Goal: Task Accomplishment & Management: Manage account settings

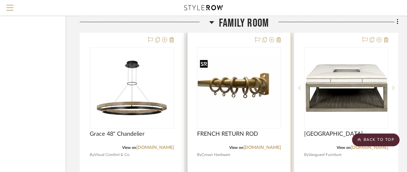
click at [244, 97] on img "0" at bounding box center [239, 88] width 83 height 62
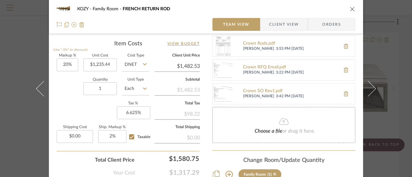
scroll to position [386, 0]
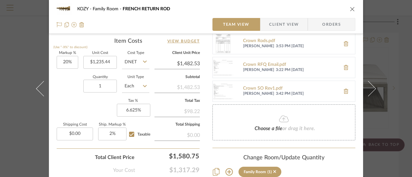
click at [278, 122] on div "Choose a file or drag it here." at bounding box center [283, 123] width 143 height 36
click at [280, 117] on icon at bounding box center [284, 119] width 10 height 8
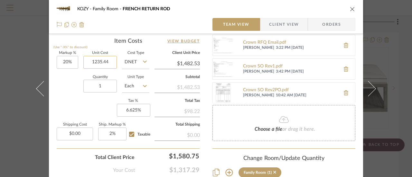
click at [108, 61] on input "1235.44" at bounding box center [99, 62] width 33 height 13
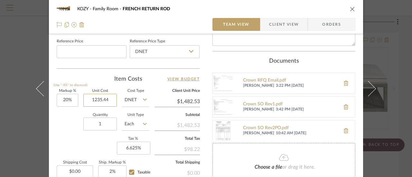
scroll to position [357, 0]
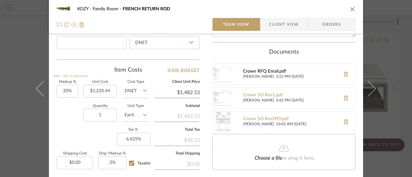
click at [269, 69] on div "Crown RFQ Email.pdf" at bounding box center [290, 71] width 94 height 5
type input "$1,212.12"
type input "$1,454.54"
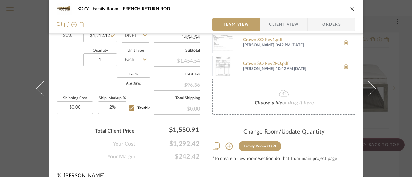
scroll to position [421, 0]
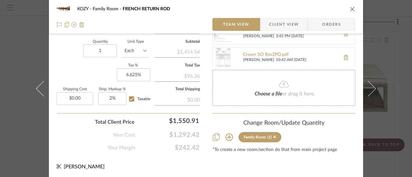
type input "$1,454.54"
click at [350, 8] on icon "close" at bounding box center [352, 8] width 5 height 5
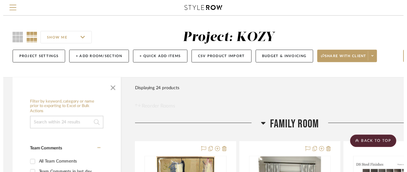
scroll to position [1254, 56]
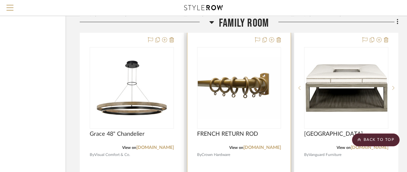
click at [243, 110] on img "0" at bounding box center [239, 88] width 83 height 62
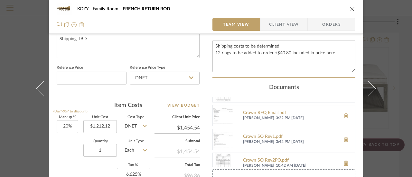
scroll to position [22, 0]
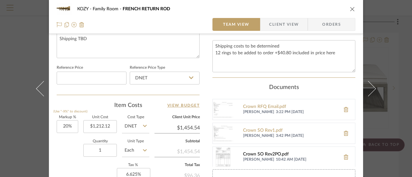
click at [275, 152] on div "Crown SO Rev2PO.pdf" at bounding box center [290, 154] width 94 height 5
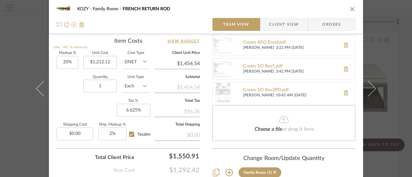
scroll to position [0, 0]
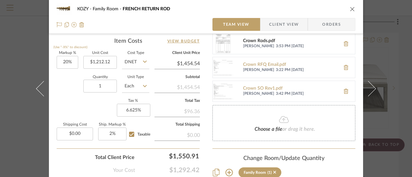
click at [262, 40] on div "Crown Rods.pdf" at bounding box center [290, 41] width 94 height 5
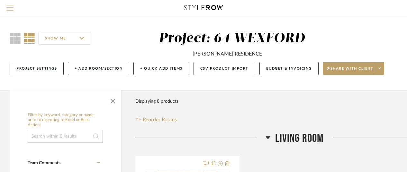
click at [10, 7] on span "Menu" at bounding box center [9, 10] width 7 height 10
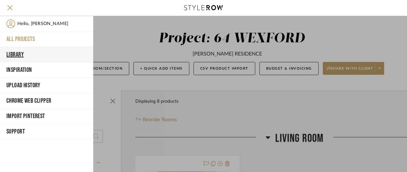
click at [19, 52] on button "Library" at bounding box center [46, 54] width 93 height 15
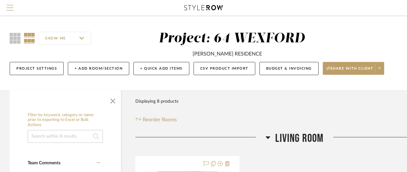
click at [11, 6] on span "Menu" at bounding box center [9, 10] width 7 height 10
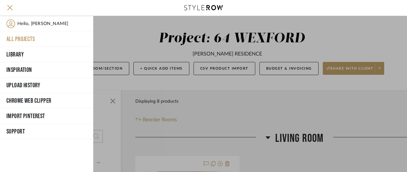
click at [24, 37] on button "All Projects" at bounding box center [46, 39] width 93 height 15
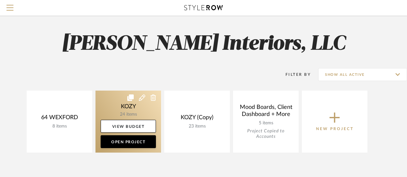
click at [130, 106] on link at bounding box center [129, 122] width 66 height 62
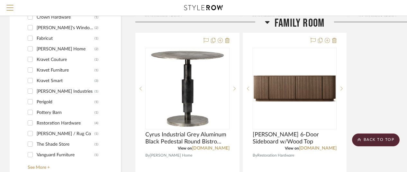
scroll to position [707, 0]
